Goal: Task Accomplishment & Management: Manage account settings

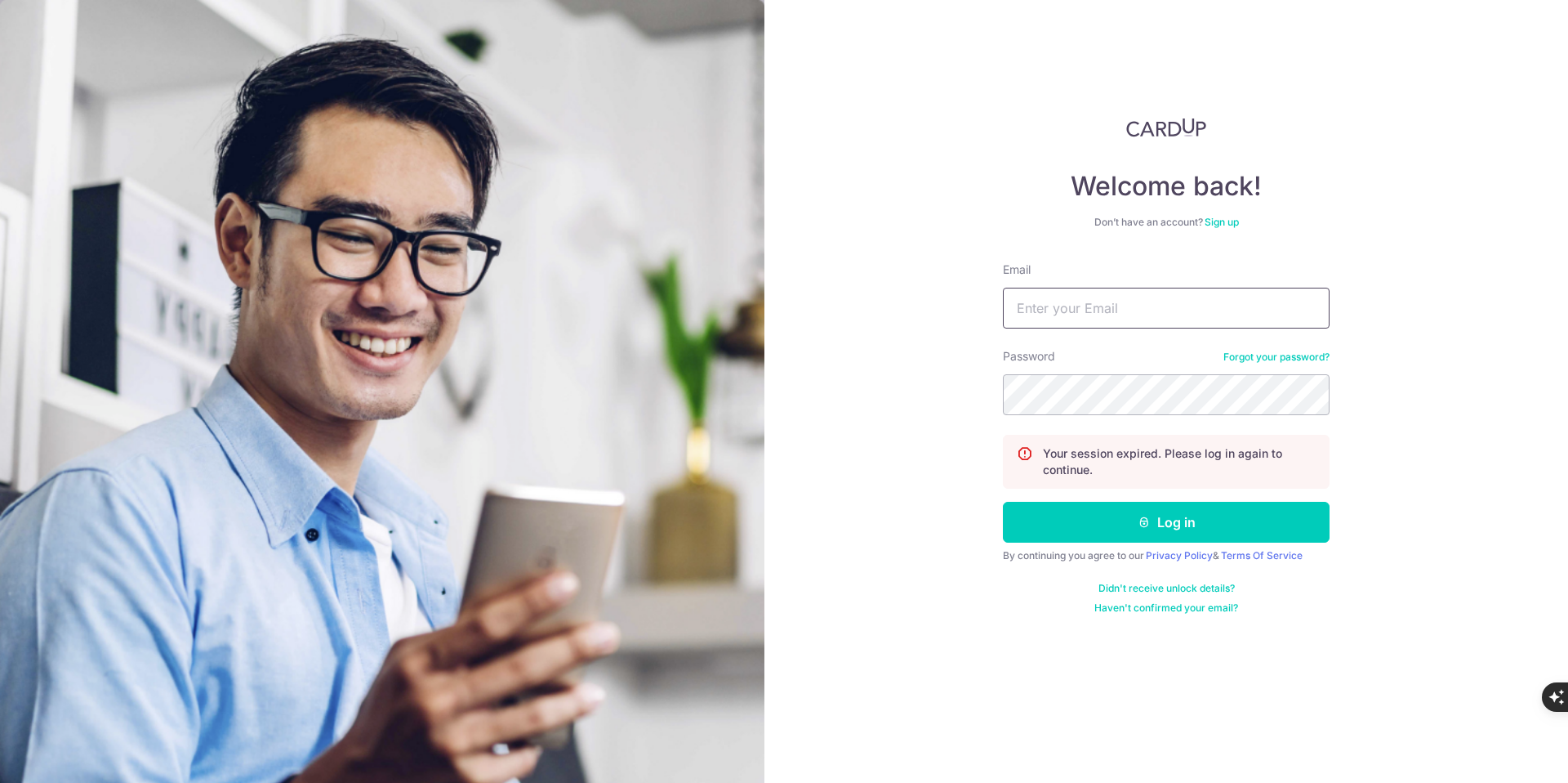
click at [1045, 309] on input "Email" at bounding box center [1166, 308] width 326 height 41
type input "[DOMAIN_NAME][EMAIL_ADDRESS][DOMAIN_NAME]"
click at [1135, 563] on form "Email lsm.services@yahoo.com Password Forgot your password? Your session expire…" at bounding box center [1166, 438] width 326 height 353
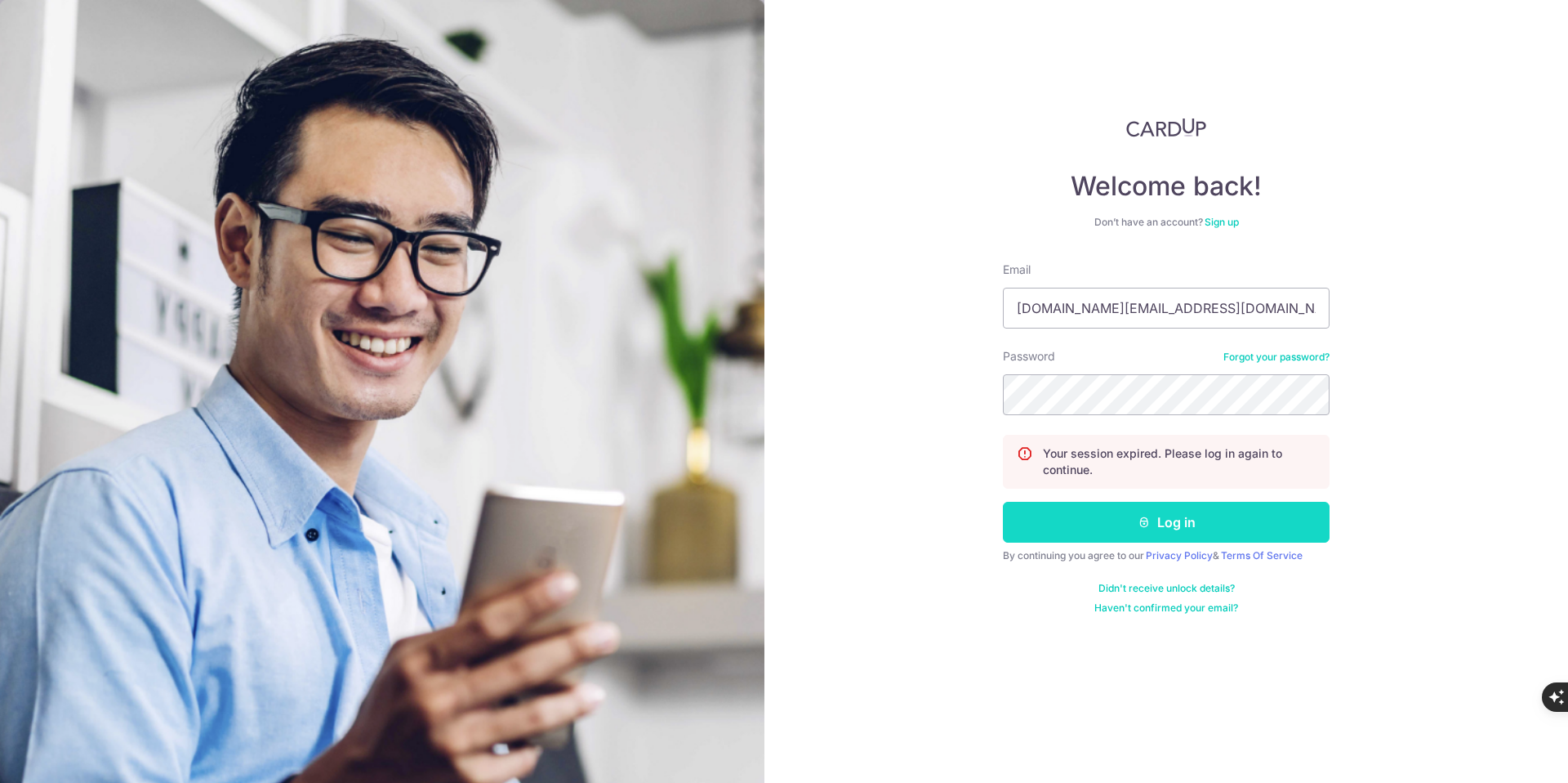
click at [1149, 538] on button "Log in" at bounding box center [1166, 521] width 326 height 41
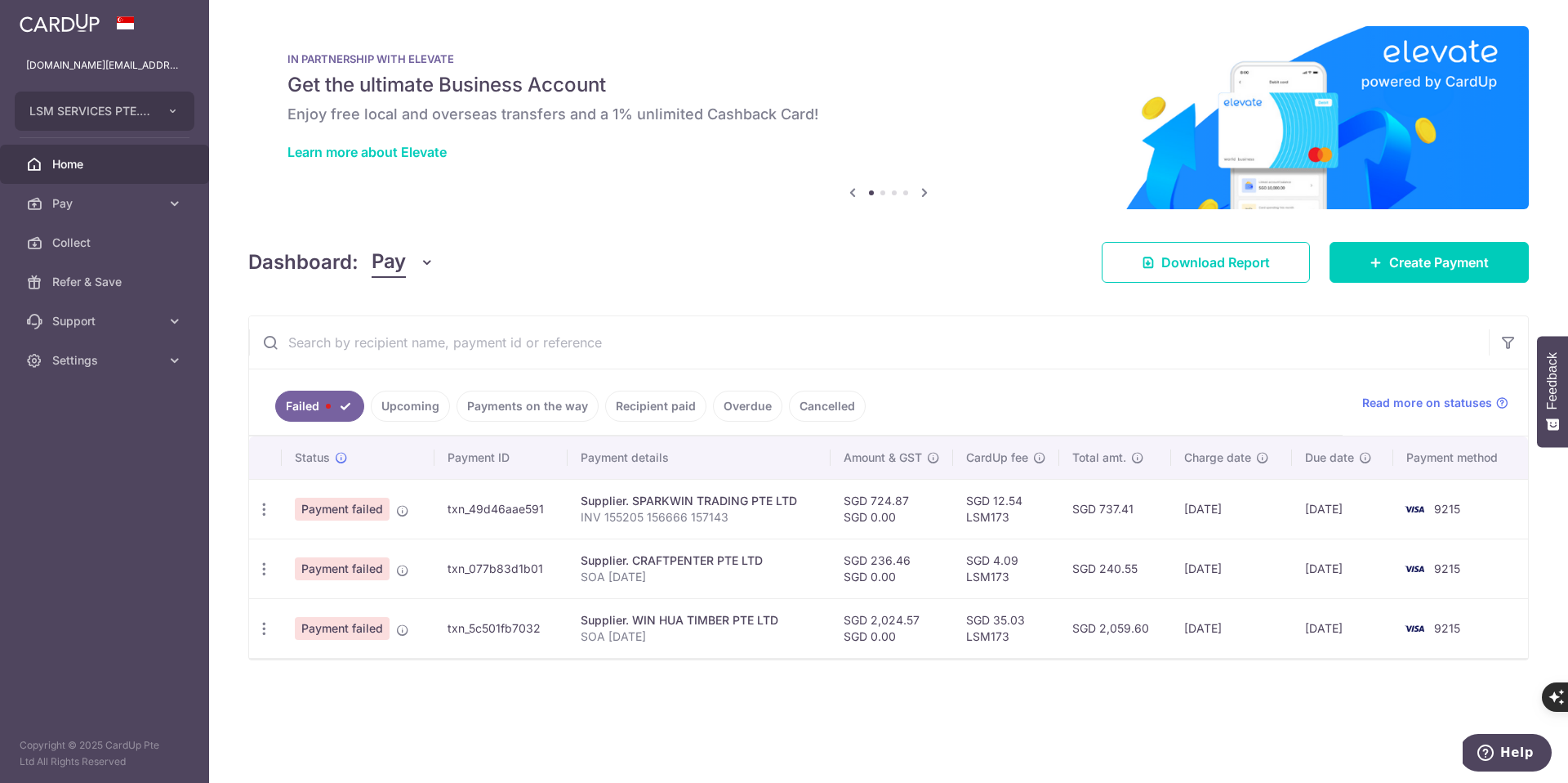
click at [414, 410] on link "Upcoming" at bounding box center [410, 406] width 79 height 31
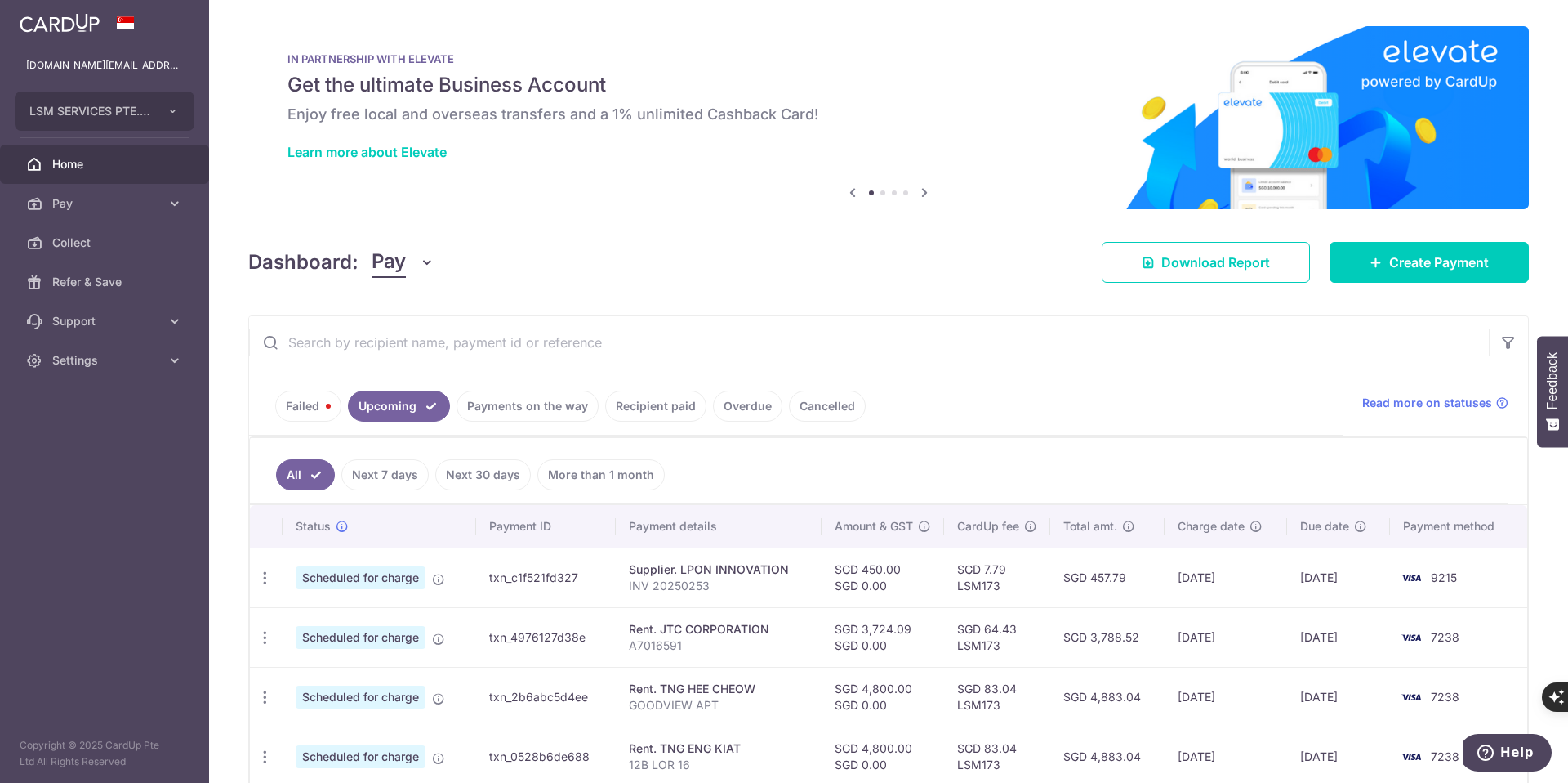
scroll to position [26, 0]
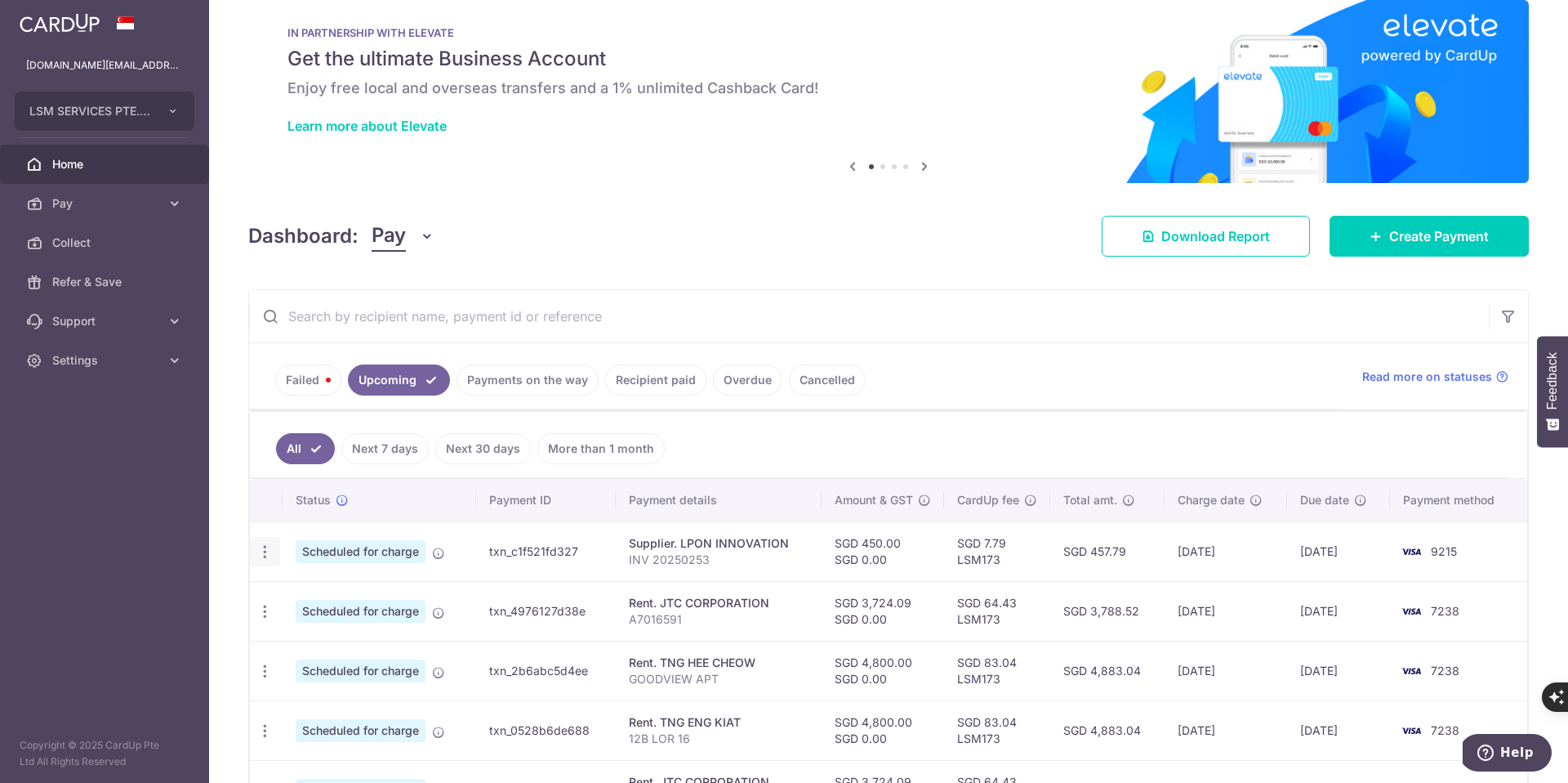
click at [270, 552] on icon "button" at bounding box center [264, 551] width 17 height 17
click at [307, 636] on span "Cancel payment" at bounding box center [352, 637] width 109 height 20
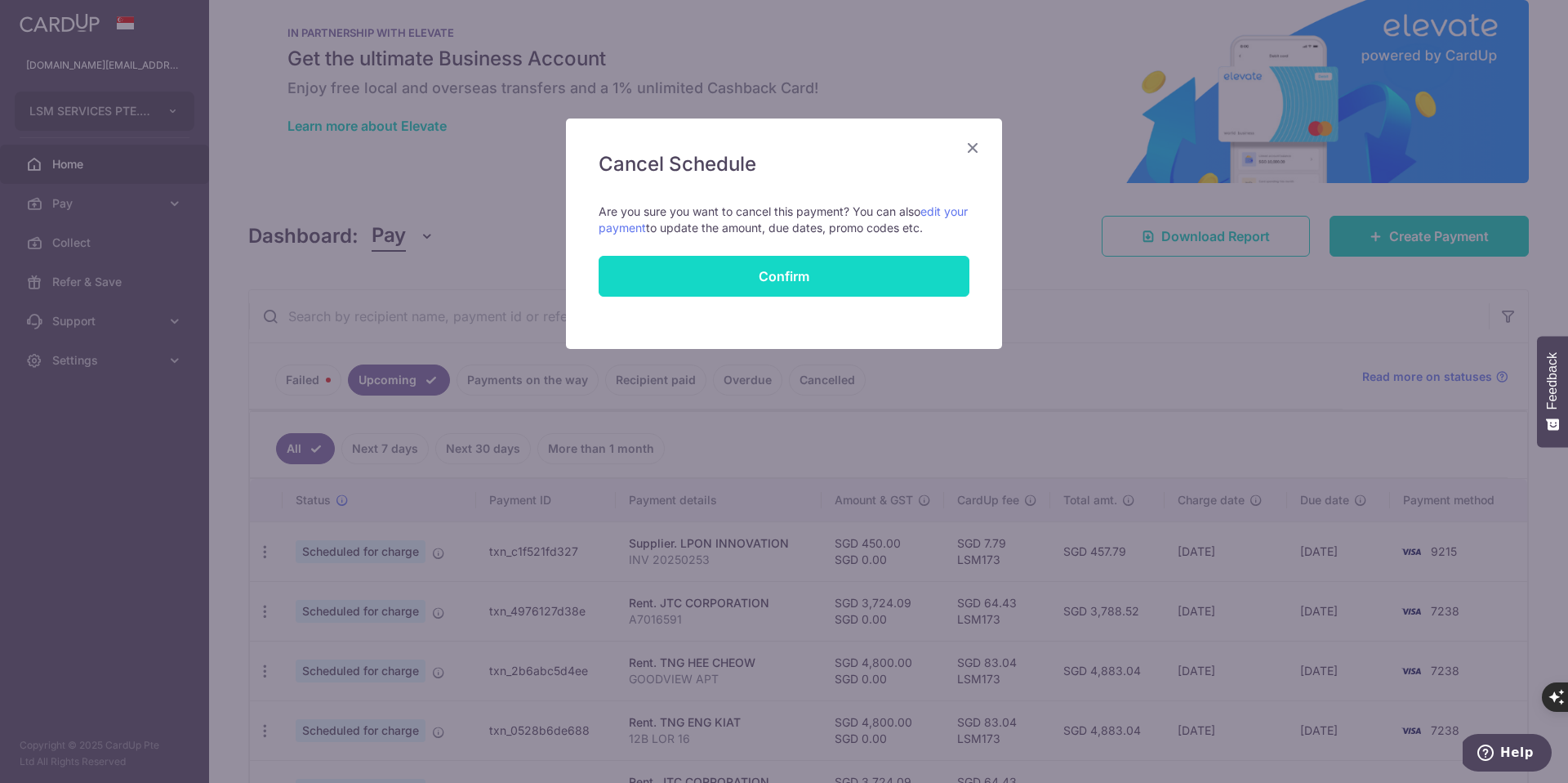
click at [818, 289] on button "Confirm" at bounding box center [784, 276] width 371 height 41
